Goal: Find specific page/section: Find specific page/section

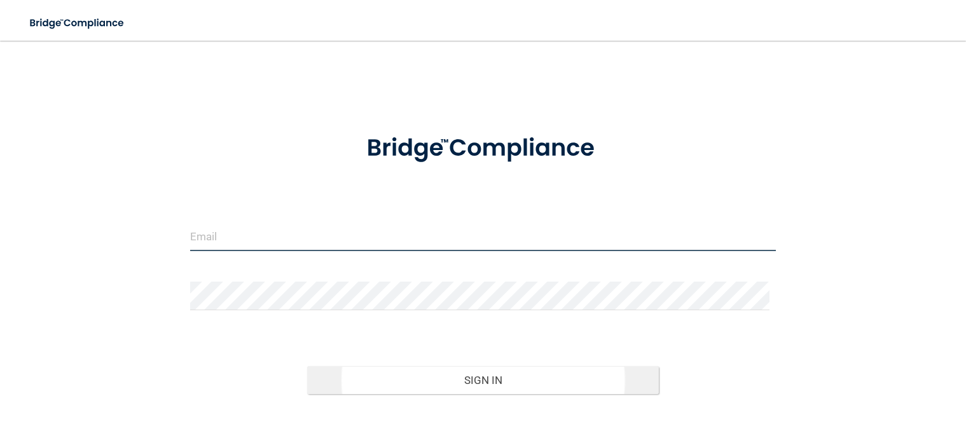
type input "[EMAIL_ADDRESS][DOMAIN_NAME]"
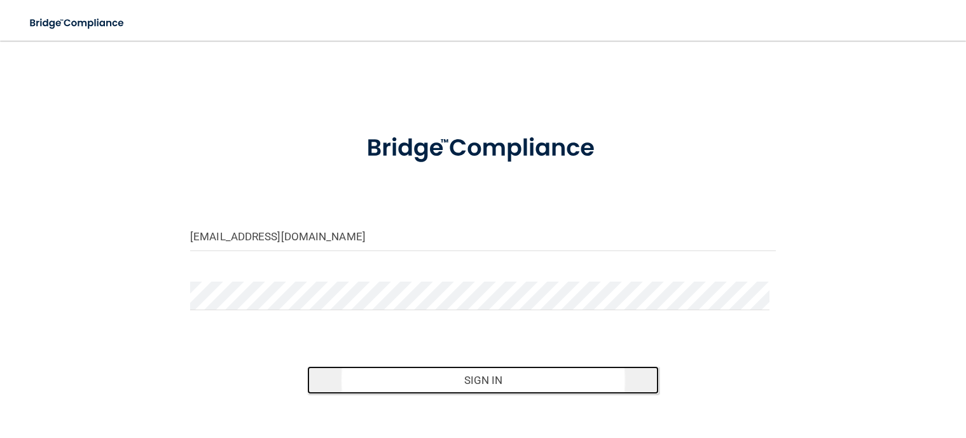
click at [501, 381] on button "Sign In" at bounding box center [483, 380] width 352 height 28
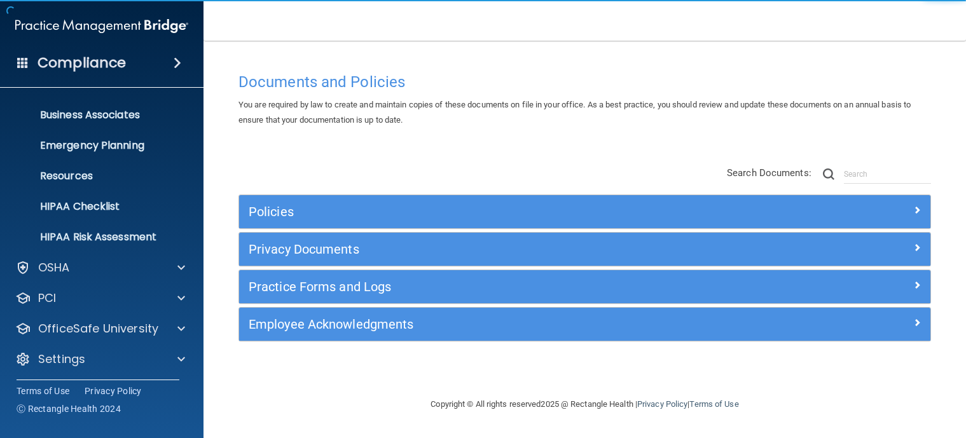
scroll to position [90, 0]
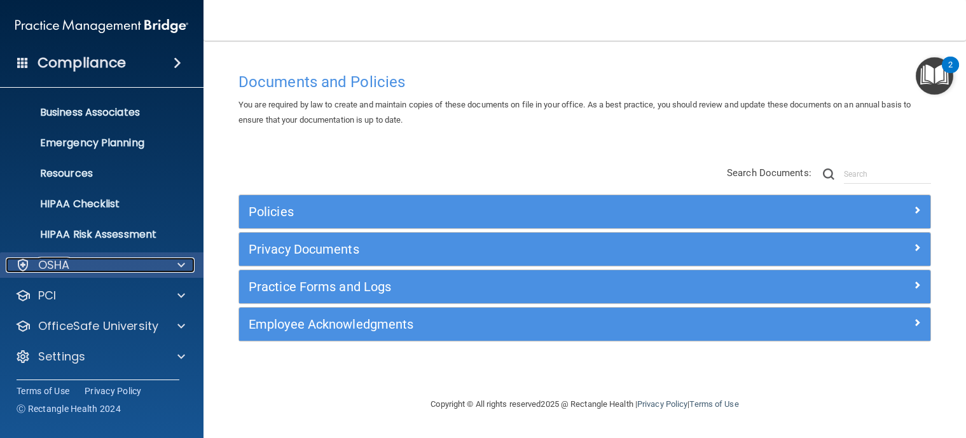
click at [93, 258] on div "OSHA" at bounding box center [85, 265] width 158 height 15
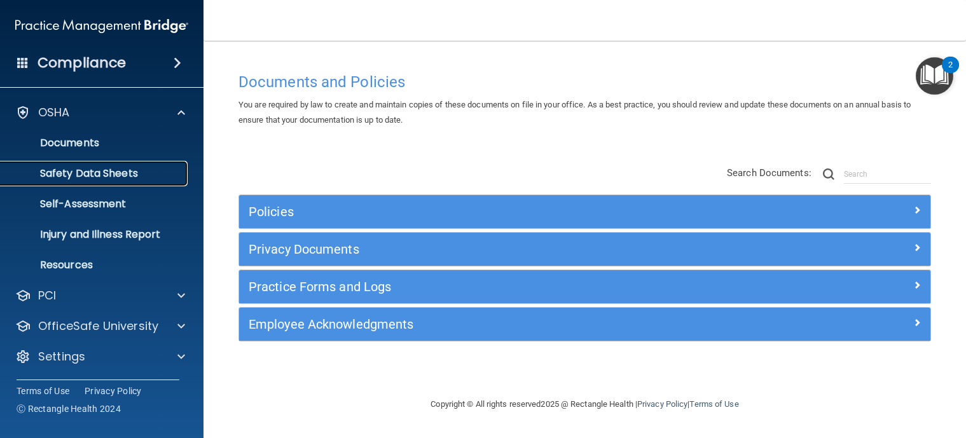
click at [102, 169] on p "Safety Data Sheets" at bounding box center [95, 173] width 174 height 13
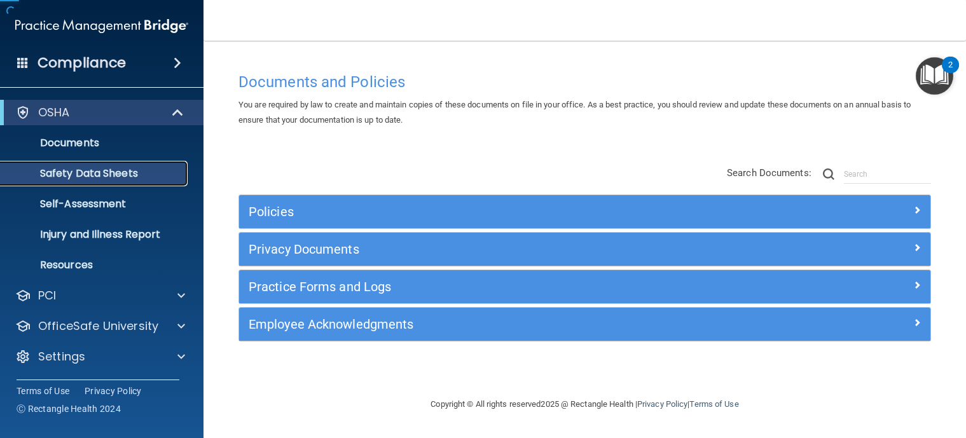
scroll to position [29, 0]
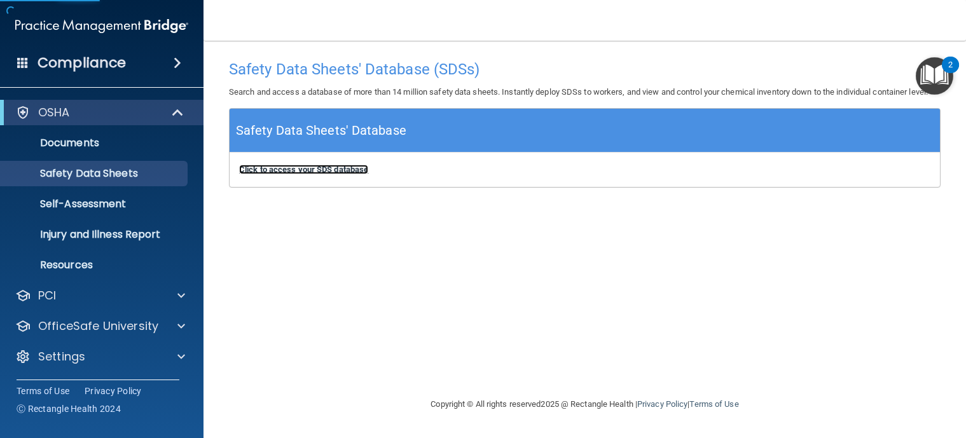
click at [338, 174] on b "Click to access your SDS database" at bounding box center [303, 170] width 129 height 10
click at [320, 174] on b "Click to access your SDS database" at bounding box center [303, 170] width 129 height 10
click at [317, 174] on b "Click to access your SDS database" at bounding box center [303, 170] width 129 height 10
click at [296, 174] on b "Click to access your SDS database" at bounding box center [303, 170] width 129 height 10
click at [330, 174] on b "Click to access your SDS database" at bounding box center [303, 170] width 129 height 10
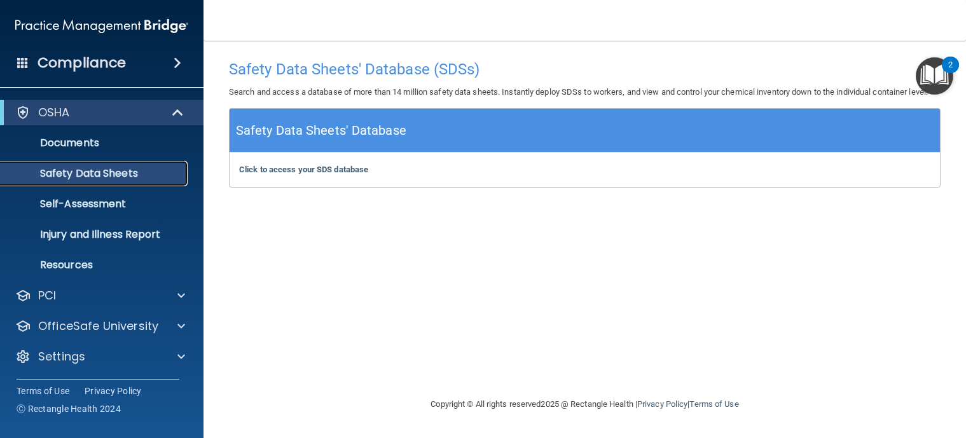
click at [88, 168] on p "Safety Data Sheets" at bounding box center [95, 173] width 174 height 13
click at [130, 172] on p "Safety Data Sheets" at bounding box center [95, 173] width 174 height 13
click at [359, 141] on h5 "Safety Data Sheets' Database" at bounding box center [321, 131] width 170 height 22
click at [334, 174] on b "Click to access your SDS database" at bounding box center [303, 170] width 129 height 10
